Goal: Use online tool/utility: Utilize a website feature to perform a specific function

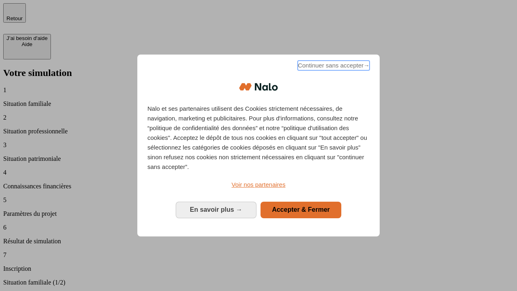
click at [333, 67] on span "Continuer sans accepter →" at bounding box center [334, 66] width 72 height 10
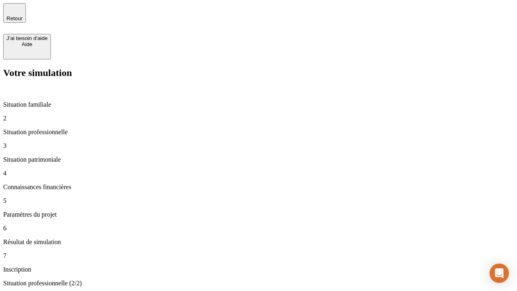
type input "30 000"
type input "1 000"
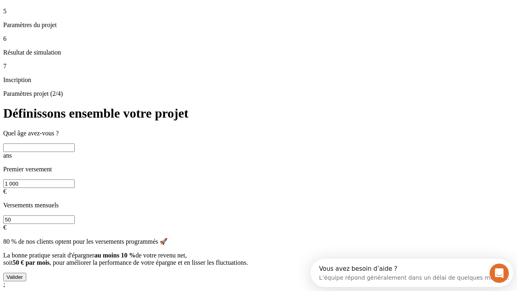
scroll to position [15, 0]
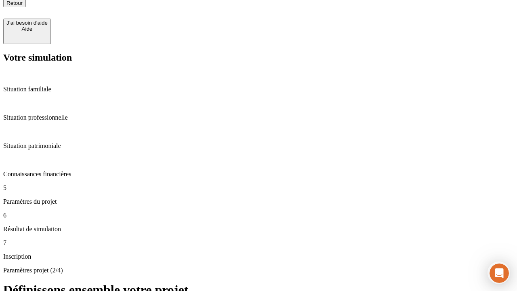
type input "65"
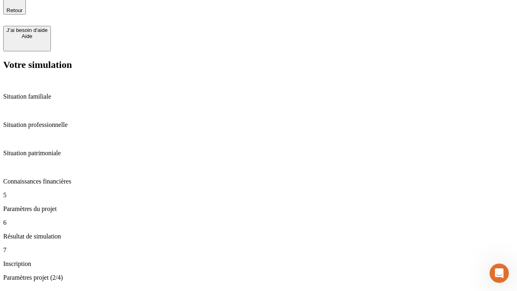
type input "5 000"
type input "640"
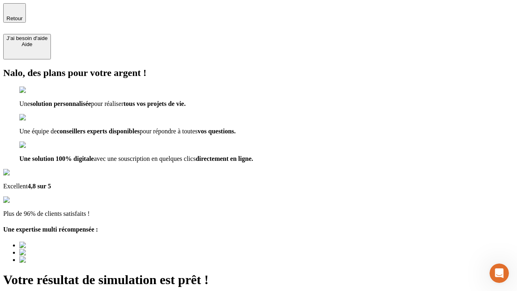
type input "[EMAIL_ADDRESS][DOMAIN_NAME]"
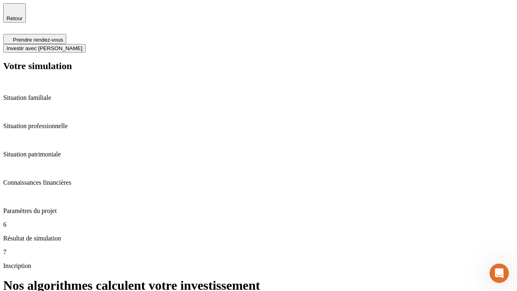
scroll to position [3, 0]
